Goal: Transaction & Acquisition: Purchase product/service

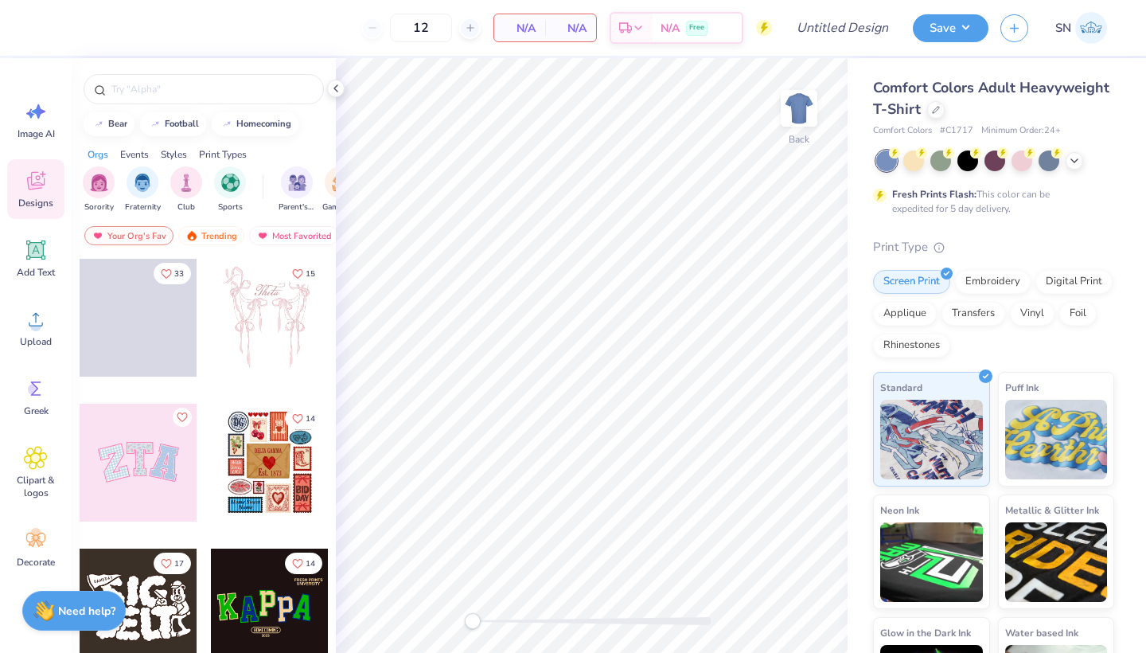
click at [1083, 161] on div at bounding box center [995, 160] width 238 height 21
click at [1078, 161] on icon at bounding box center [1074, 159] width 13 height 13
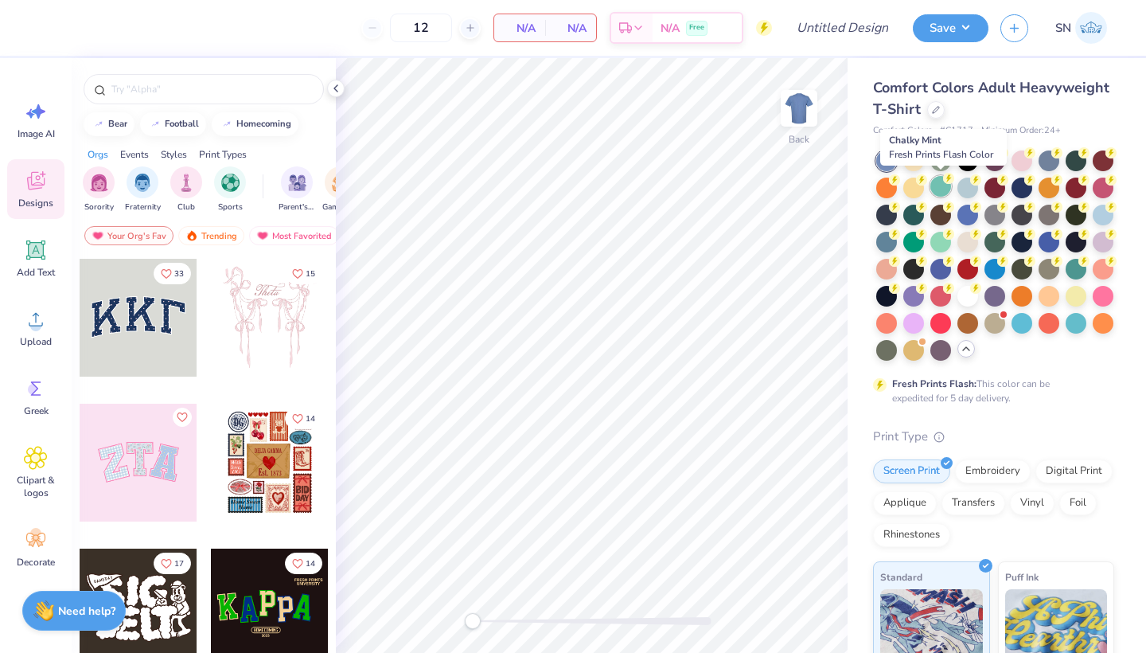
click at [941, 189] on div at bounding box center [940, 186] width 21 height 21
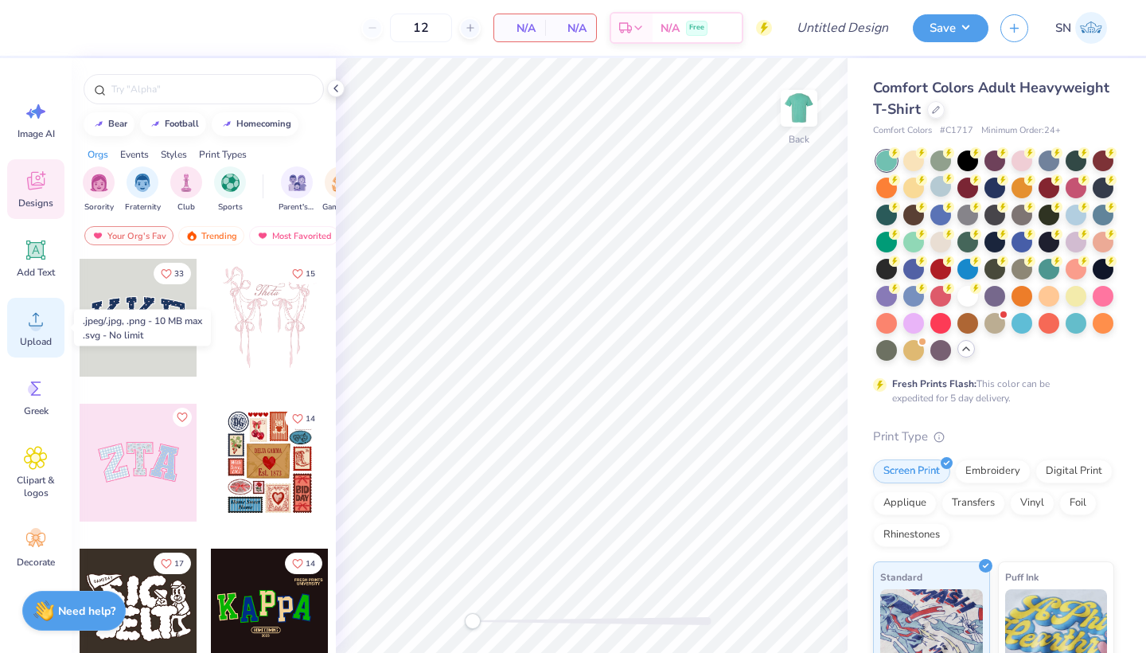
click at [33, 338] on span "Upload" at bounding box center [36, 341] width 32 height 13
click at [41, 329] on icon at bounding box center [36, 319] width 24 height 24
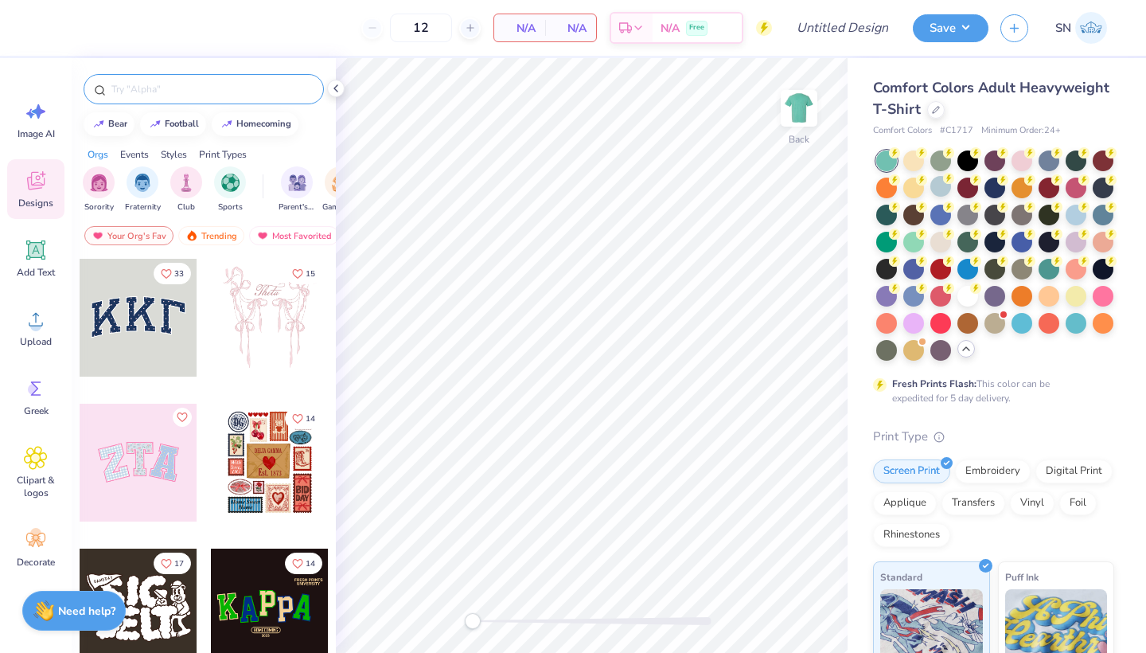
click at [146, 92] on input "text" at bounding box center [212, 89] width 204 height 16
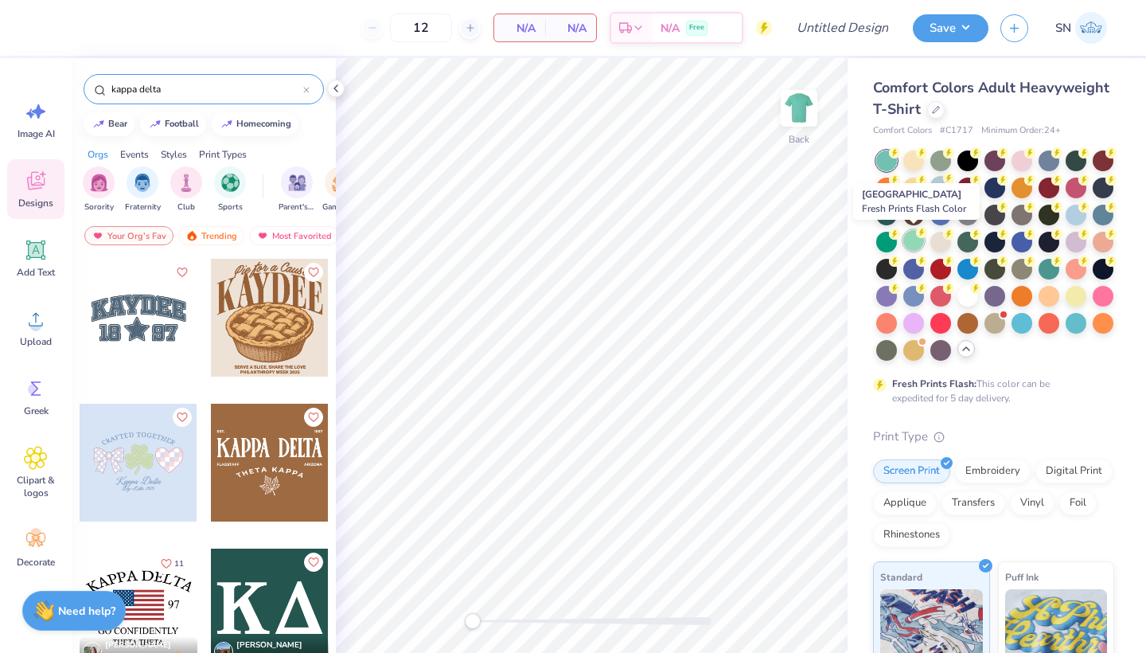
type input "kappa delta"
click at [916, 242] on div at bounding box center [913, 240] width 21 height 21
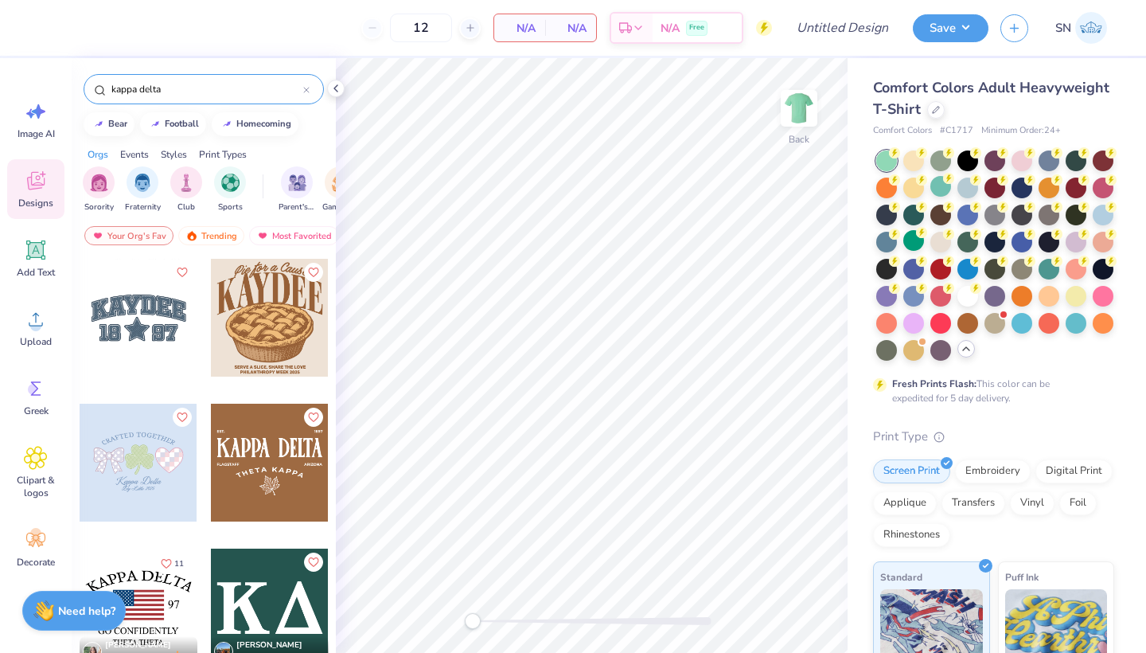
click at [966, 349] on icon at bounding box center [966, 348] width 13 height 13
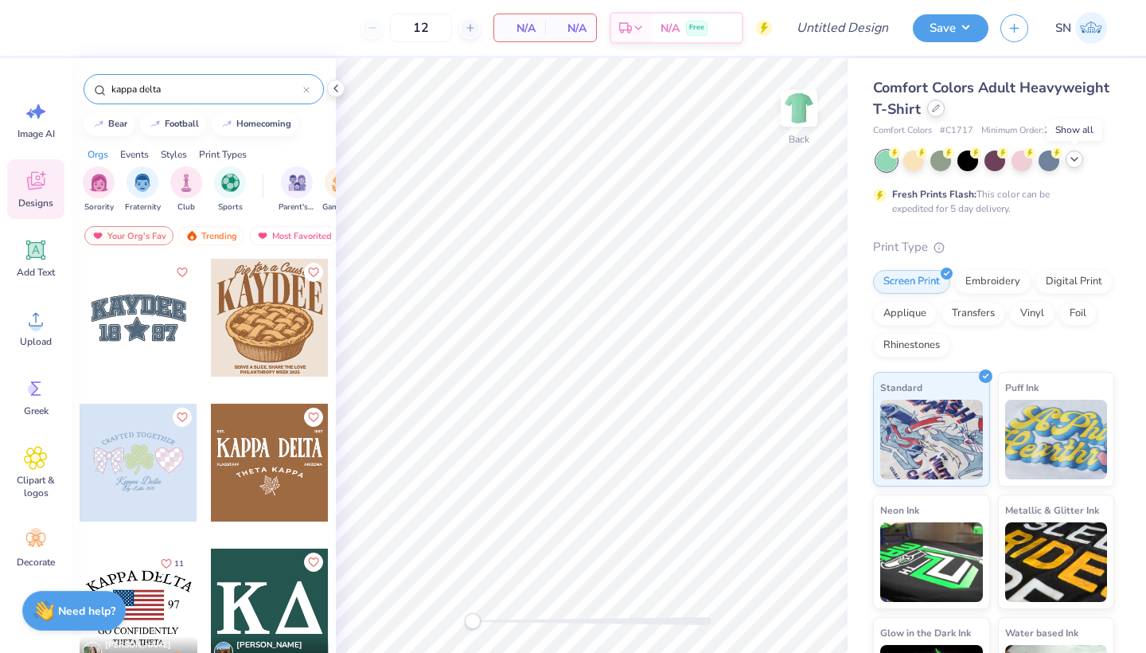
click at [935, 114] on div at bounding box center [936, 108] width 18 height 18
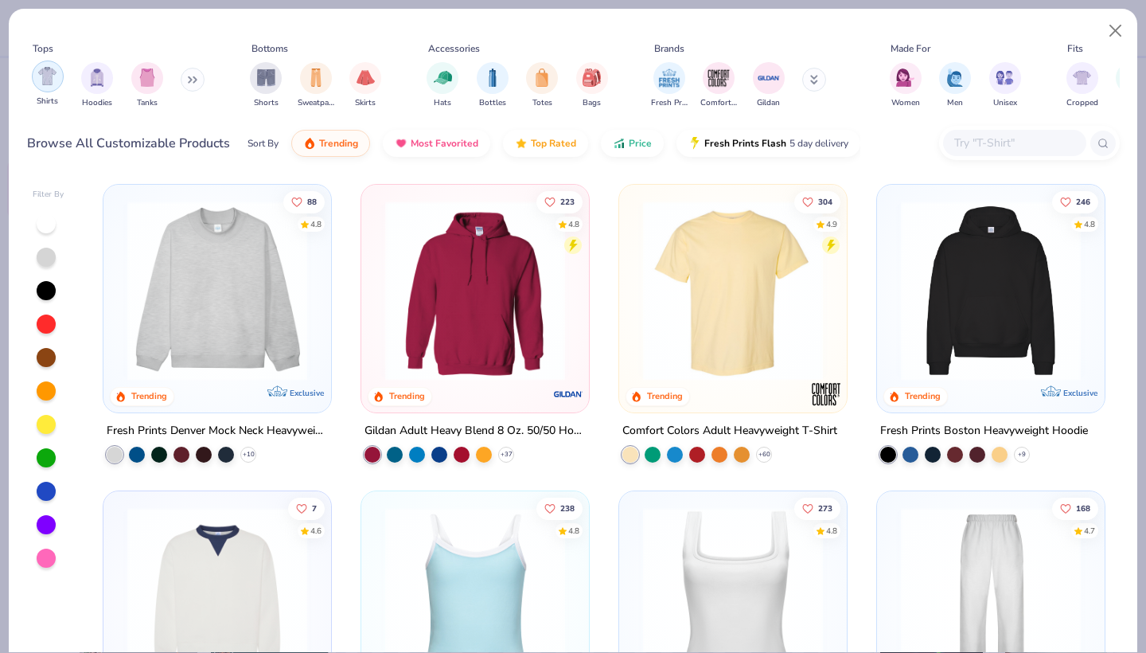
click at [53, 85] on img "filter for Shirts" at bounding box center [47, 76] width 18 height 18
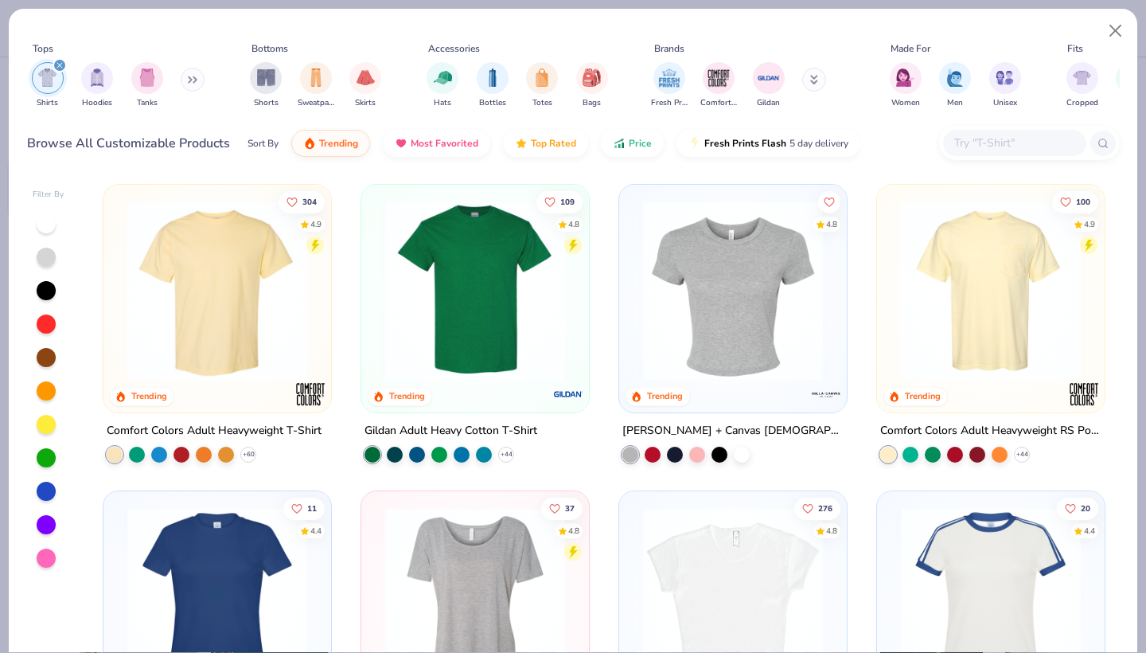
click at [969, 146] on input "text" at bounding box center [1014, 143] width 123 height 18
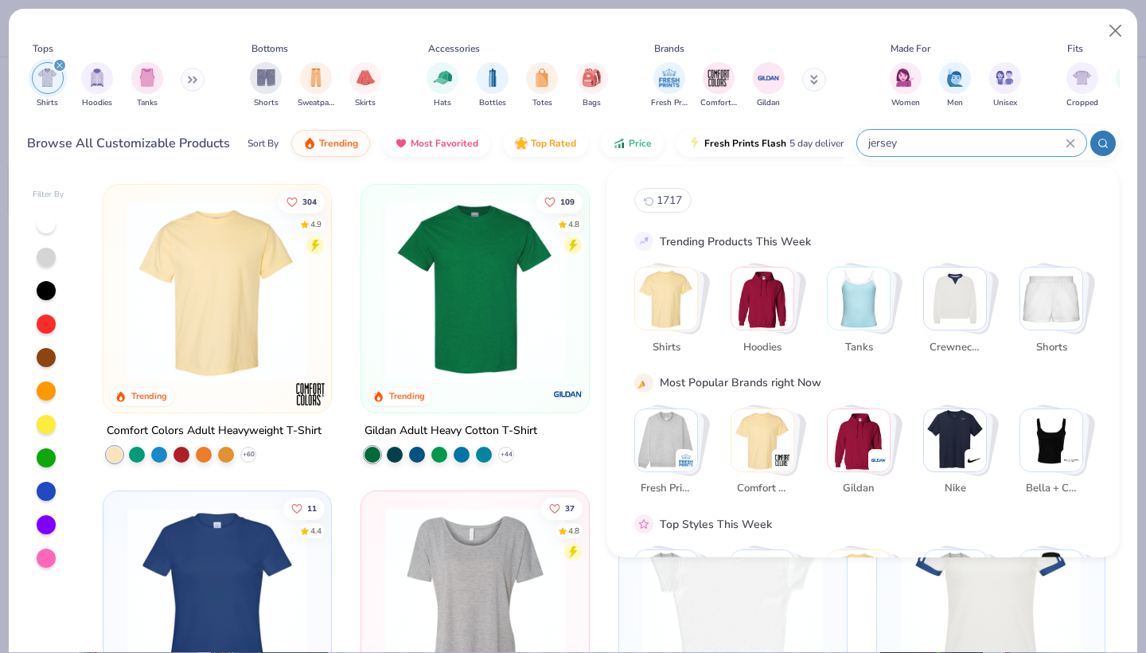
type input "jersey"
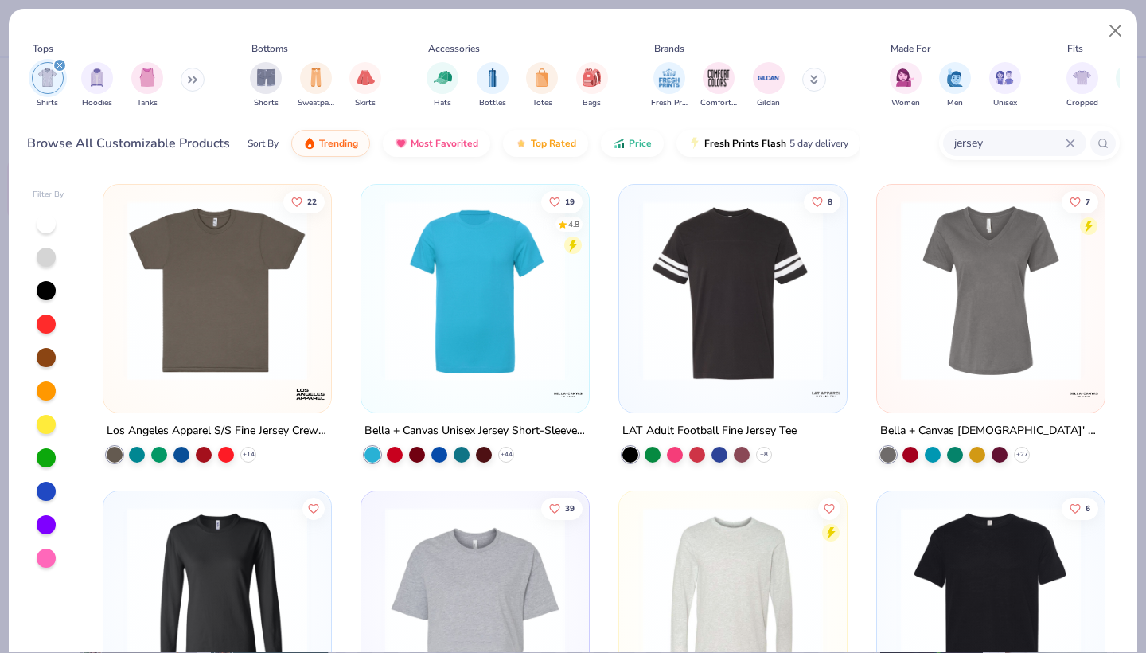
click at [1070, 144] on icon at bounding box center [1069, 142] width 7 height 7
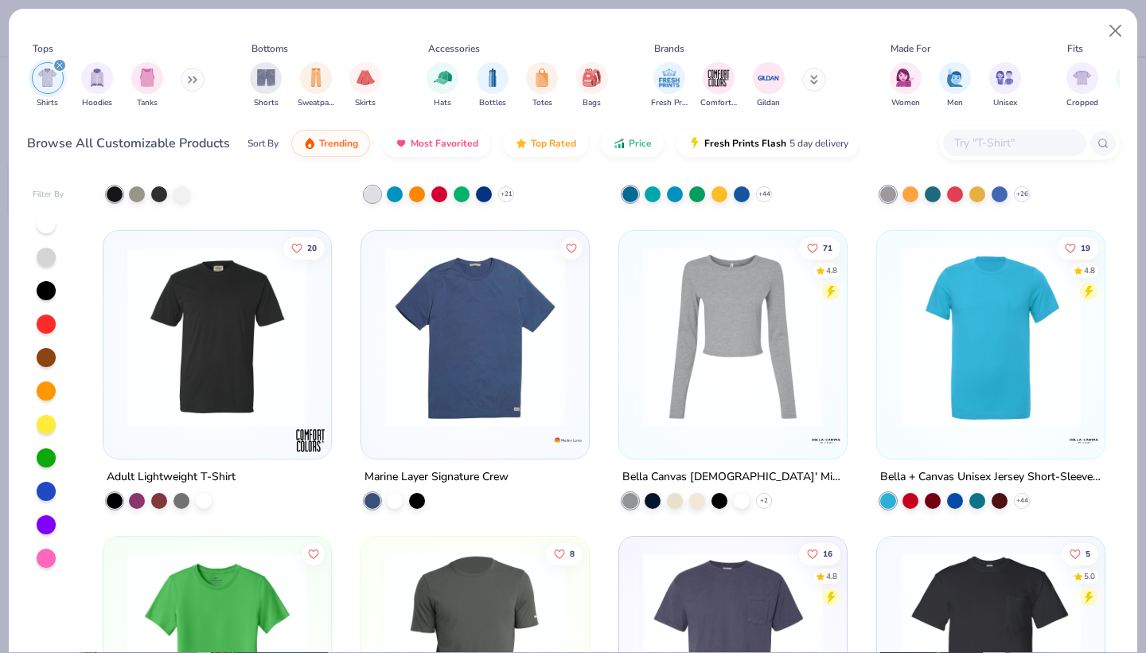
scroll to position [1792, 0]
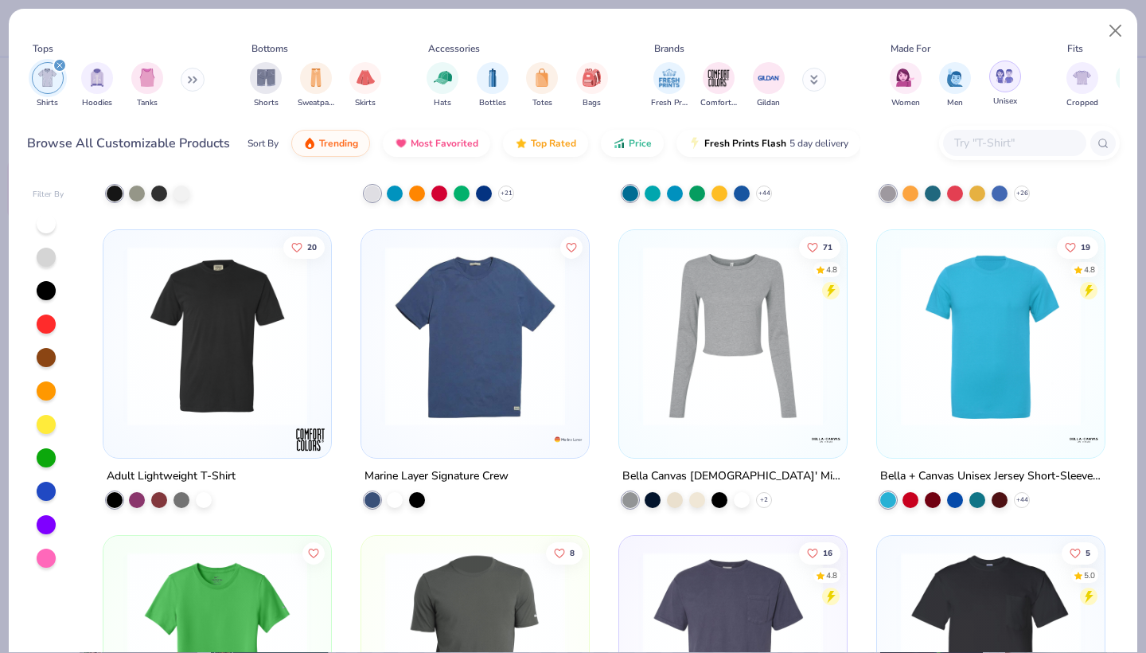
click at [1000, 87] on div "filter for Unisex" at bounding box center [1005, 76] width 32 height 32
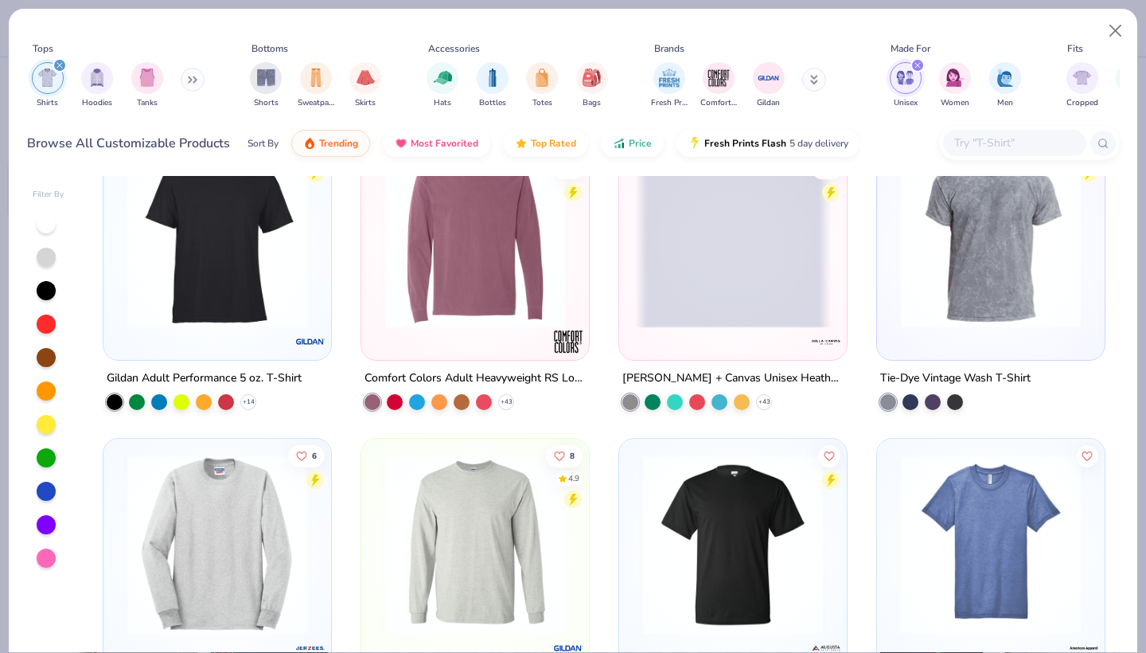
scroll to position [1601, 0]
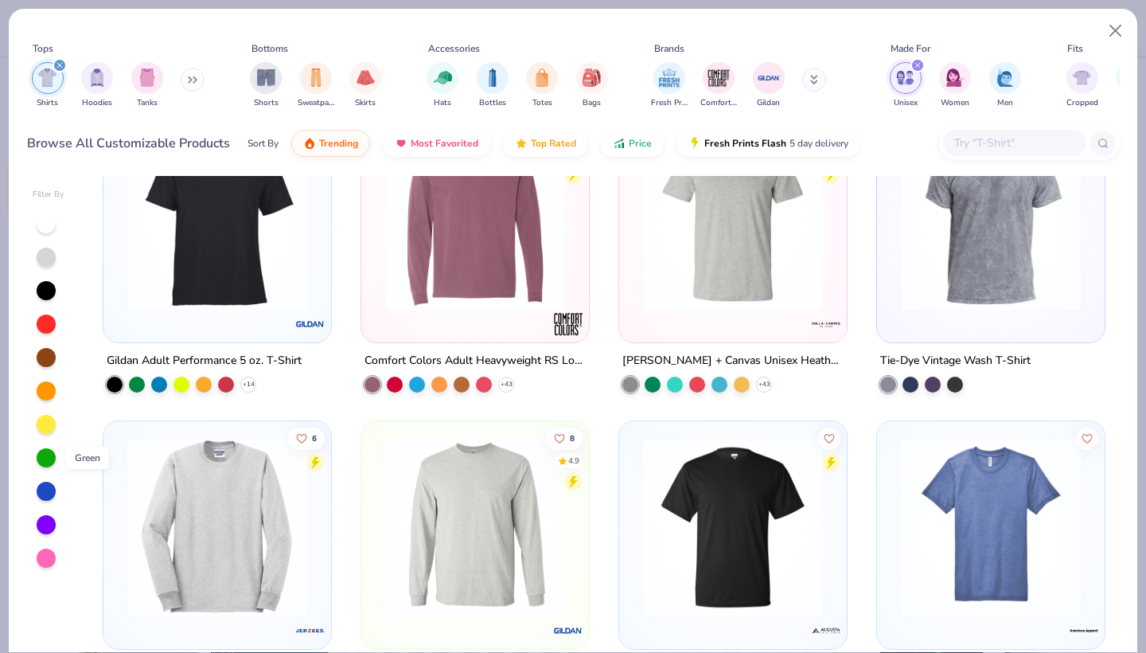
click at [49, 455] on div at bounding box center [46, 457] width 19 height 19
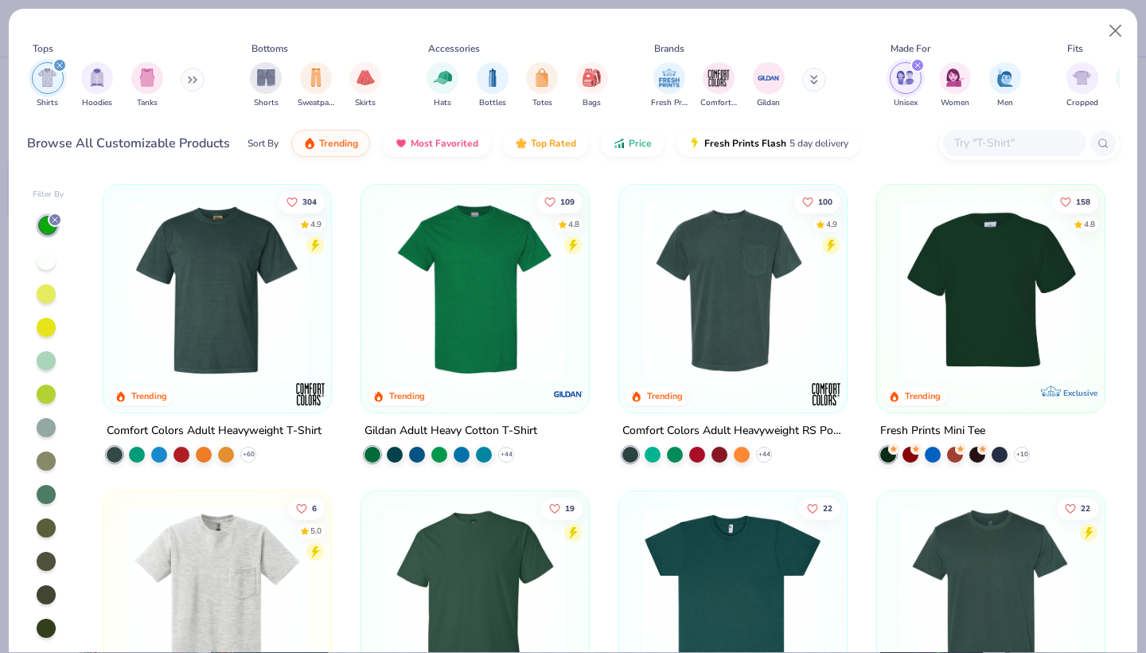
click at [49, 365] on div at bounding box center [46, 360] width 19 height 19
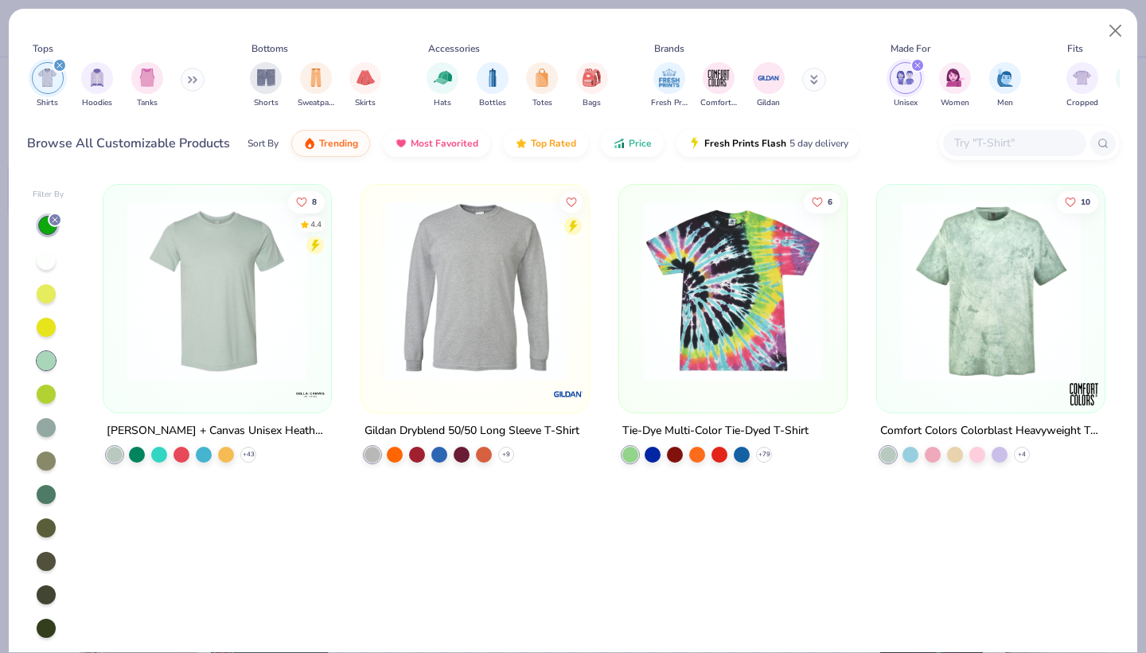
click at [918, 67] on icon "filter for Unisex" at bounding box center [917, 65] width 5 height 5
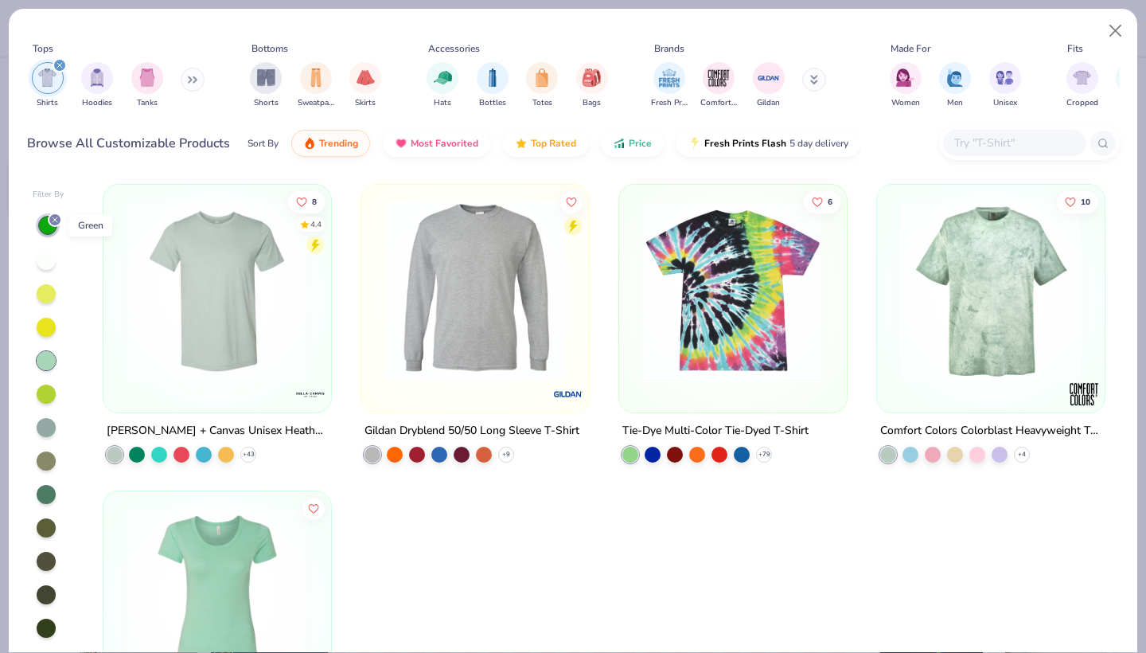
click at [56, 219] on line at bounding box center [55, 219] width 5 height 5
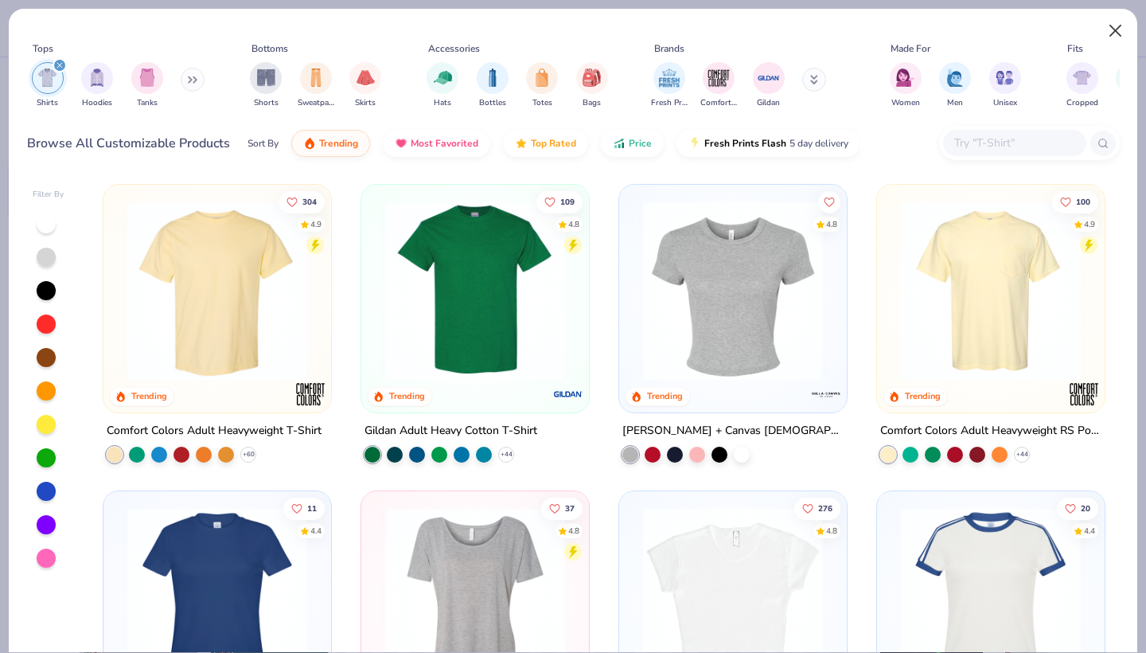
click at [1117, 32] on button "Close" at bounding box center [1116, 31] width 30 height 30
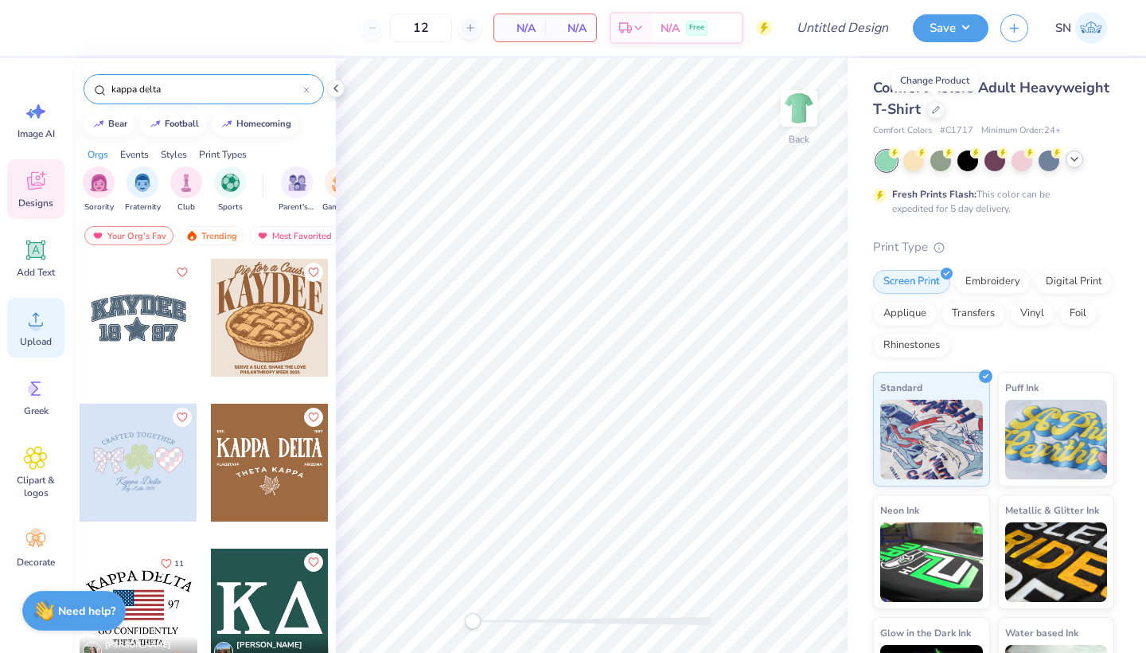
click at [44, 333] on div "Upload" at bounding box center [35, 328] width 57 height 60
click at [32, 337] on span "Upload" at bounding box center [36, 341] width 32 height 13
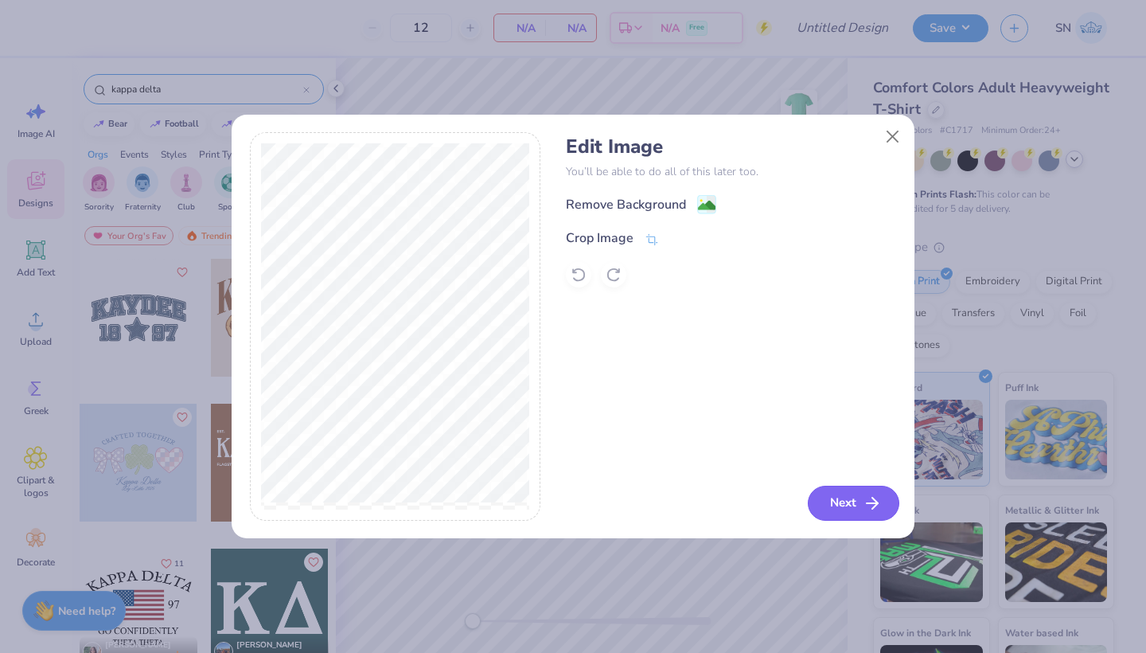
click at [848, 509] on button "Next" at bounding box center [854, 502] width 92 height 35
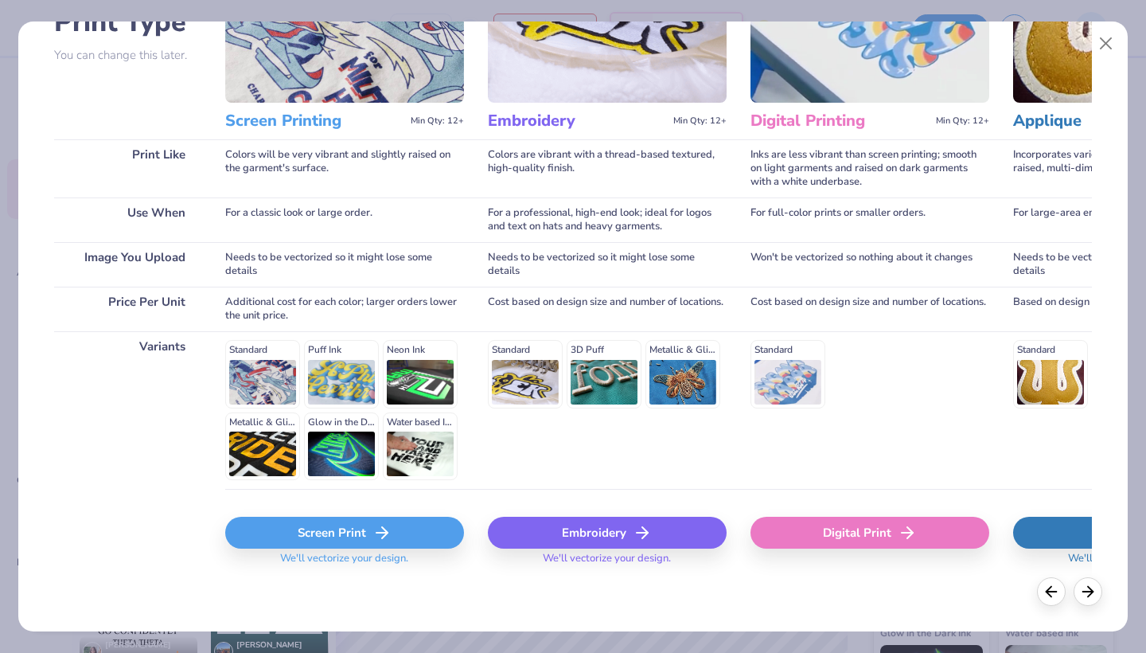
scroll to position [140, 0]
click at [404, 540] on div "Screen Print" at bounding box center [344, 533] width 239 height 32
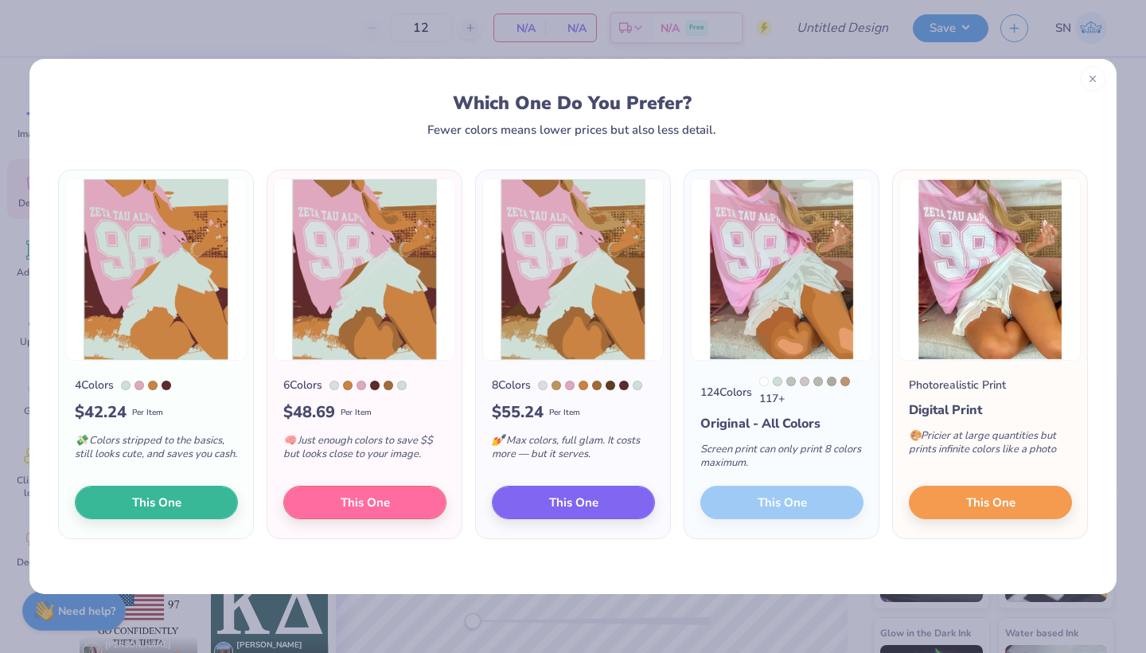
click at [1094, 79] on line at bounding box center [1093, 79] width 6 height 6
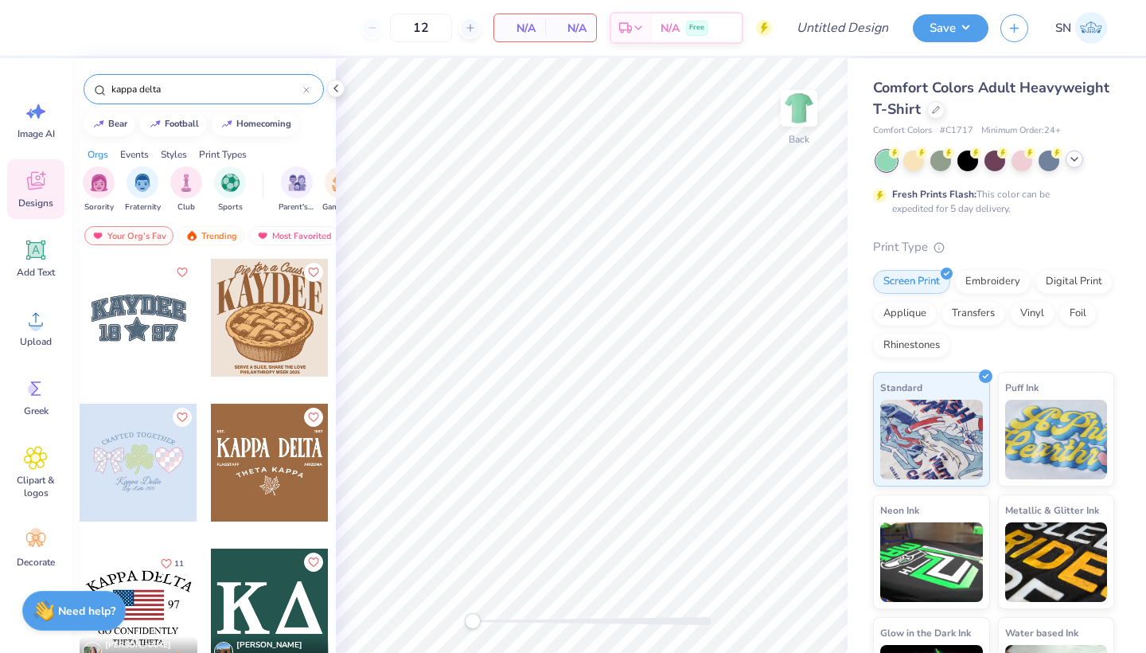
click at [1086, 32] on img at bounding box center [1091, 28] width 32 height 32
